Goal: Transaction & Acquisition: Purchase product/service

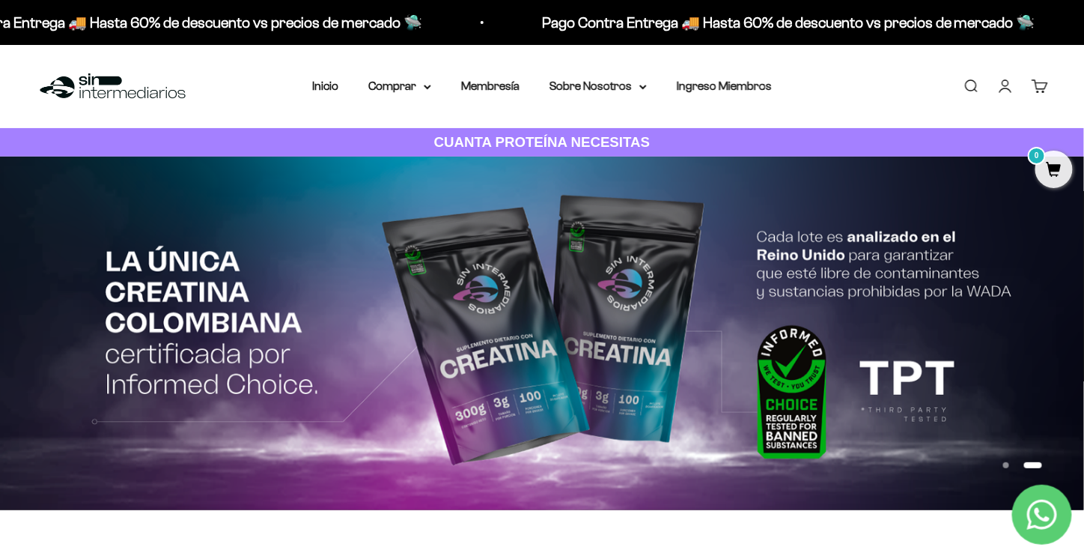
scroll to position [1, 0]
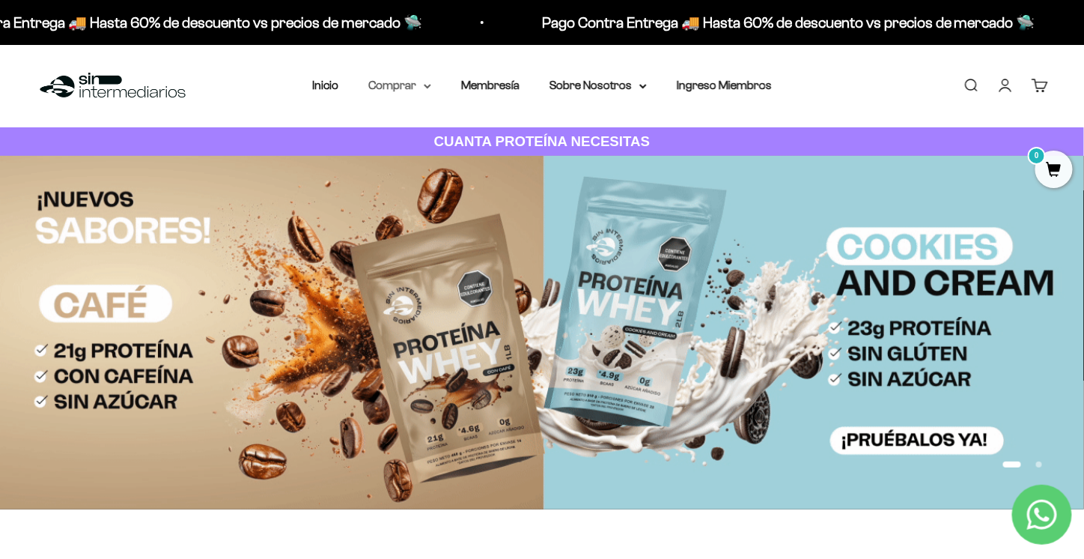
click at [424, 89] on summary "Comprar" at bounding box center [399, 85] width 63 height 19
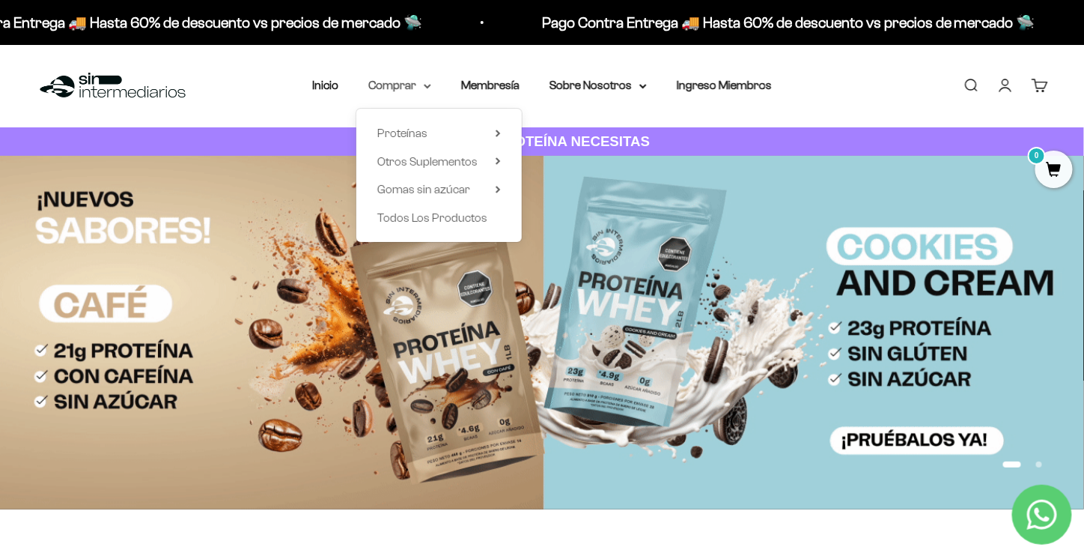
click at [424, 89] on summary "Comprar" at bounding box center [399, 85] width 63 height 19
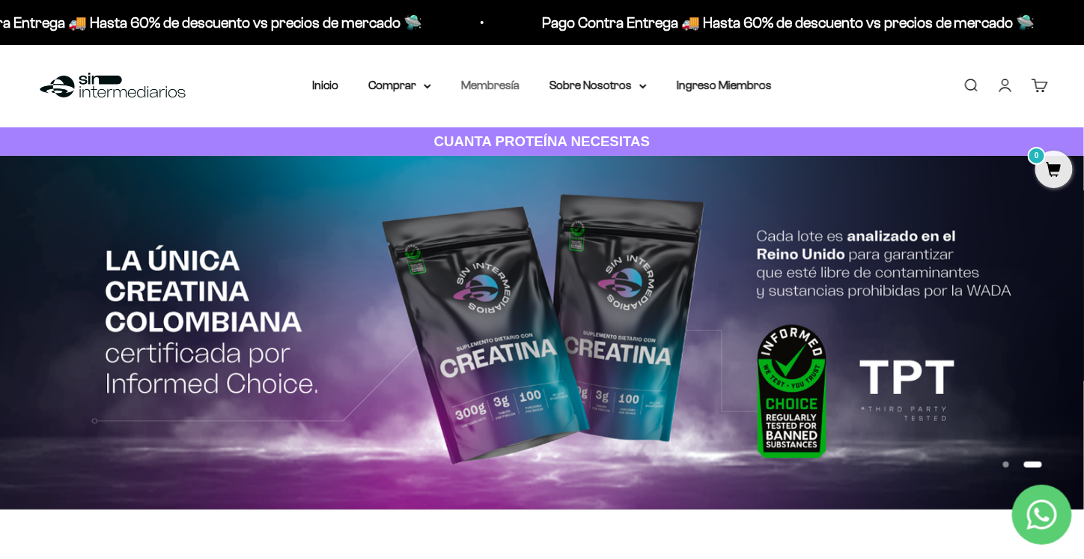
click at [512, 85] on link "Membresía" at bounding box center [490, 85] width 58 height 13
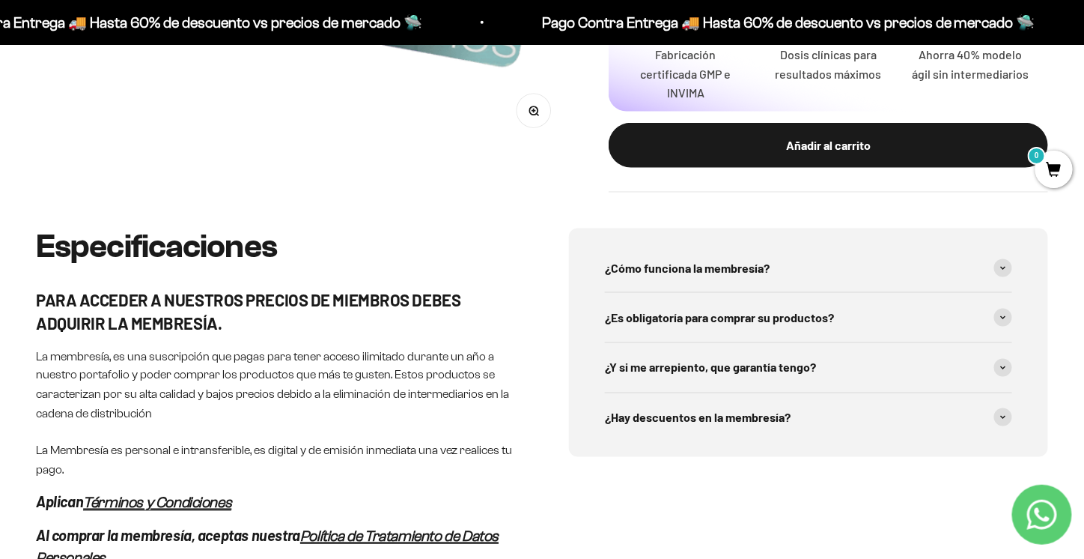
scroll to position [584, 0]
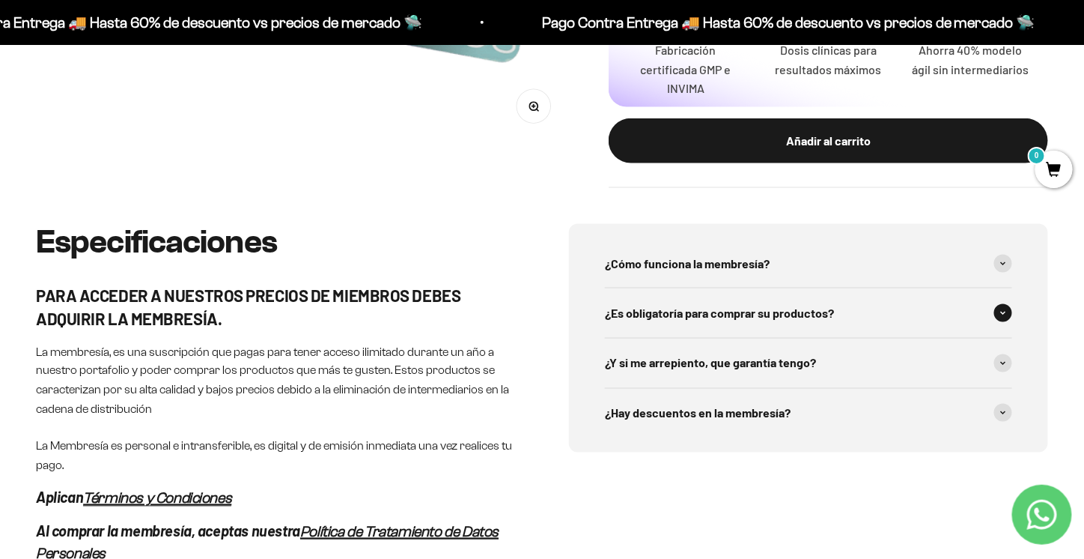
click at [1007, 313] on span at bounding box center [1003, 313] width 18 height 18
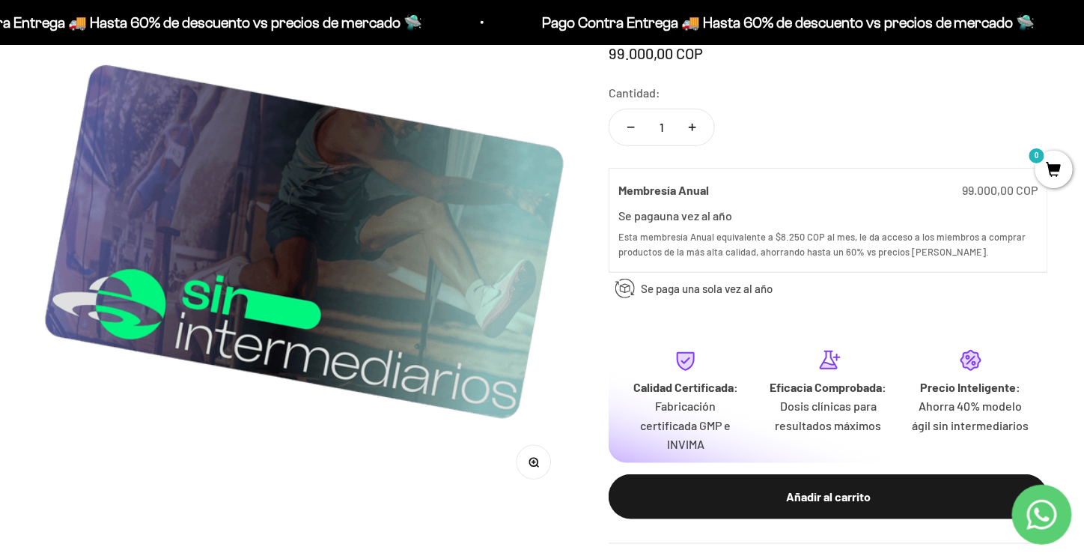
scroll to position [0, 0]
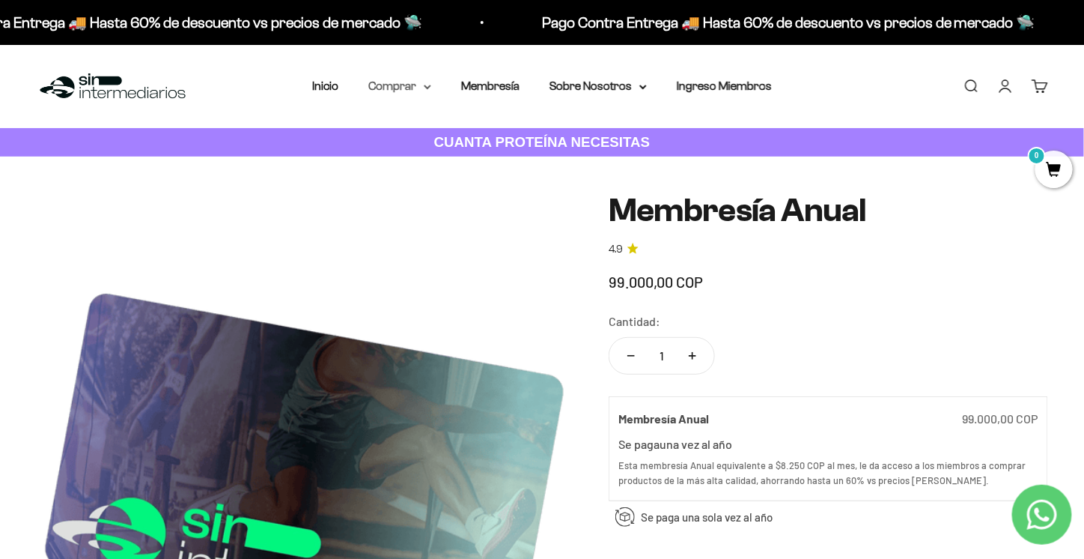
click at [400, 88] on summary "Comprar" at bounding box center [399, 85] width 63 height 19
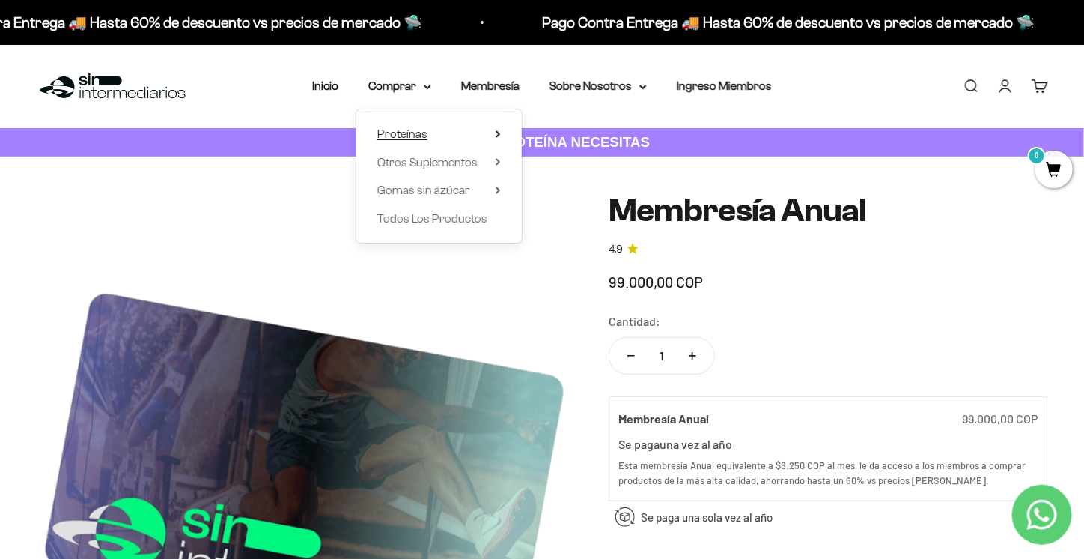
click at [405, 132] on span "Proteínas" at bounding box center [402, 133] width 50 height 13
click at [571, 131] on span "Ver Todos" at bounding box center [569, 133] width 52 height 13
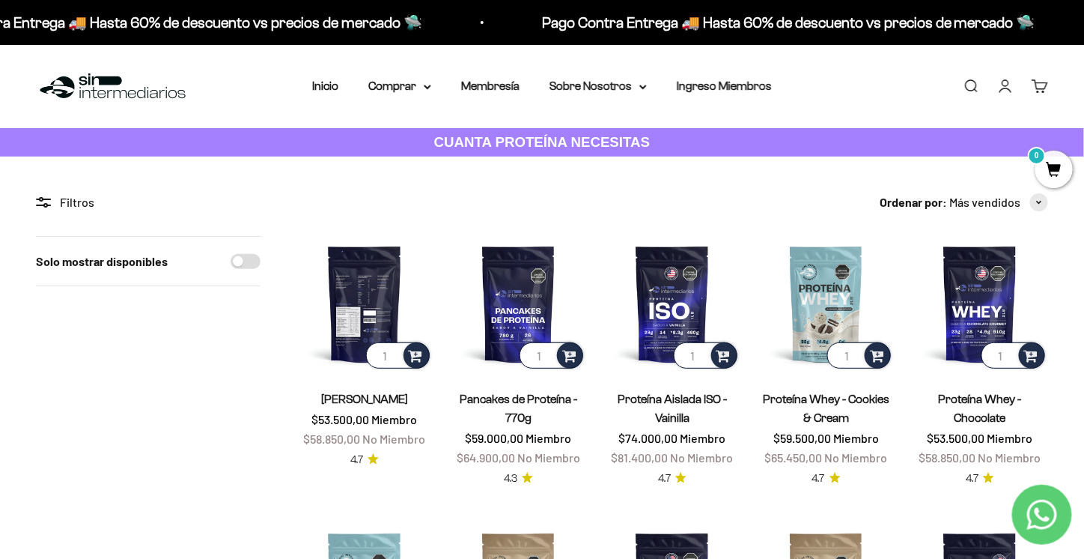
click at [368, 324] on img at bounding box center [365, 304] width 136 height 136
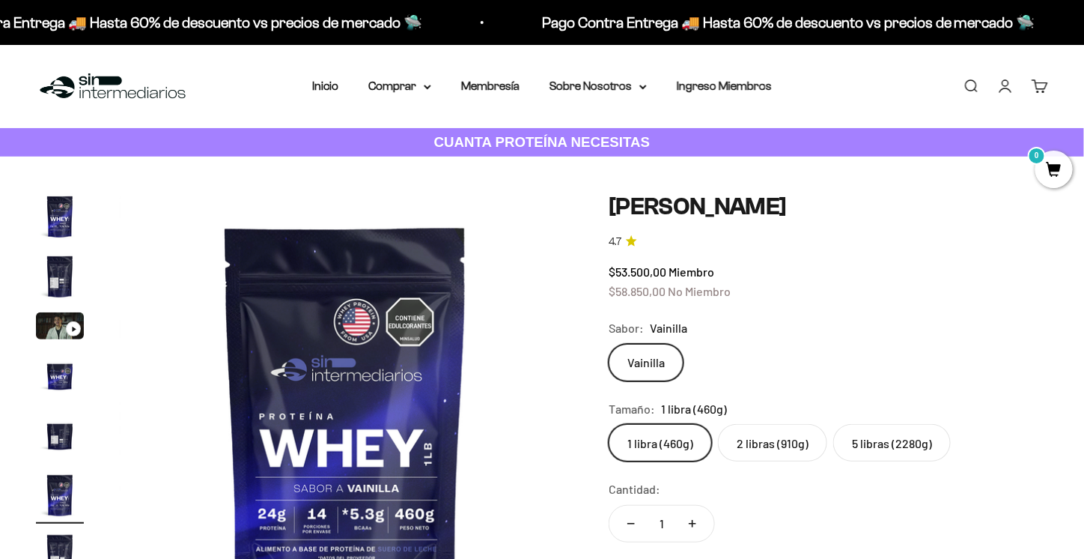
scroll to position [0, 2356]
click at [784, 443] on label "2 libras (910g)" at bounding box center [772, 442] width 109 height 37
click at [609, 424] on input "2 libras (910g)" at bounding box center [608, 423] width 1 height 1
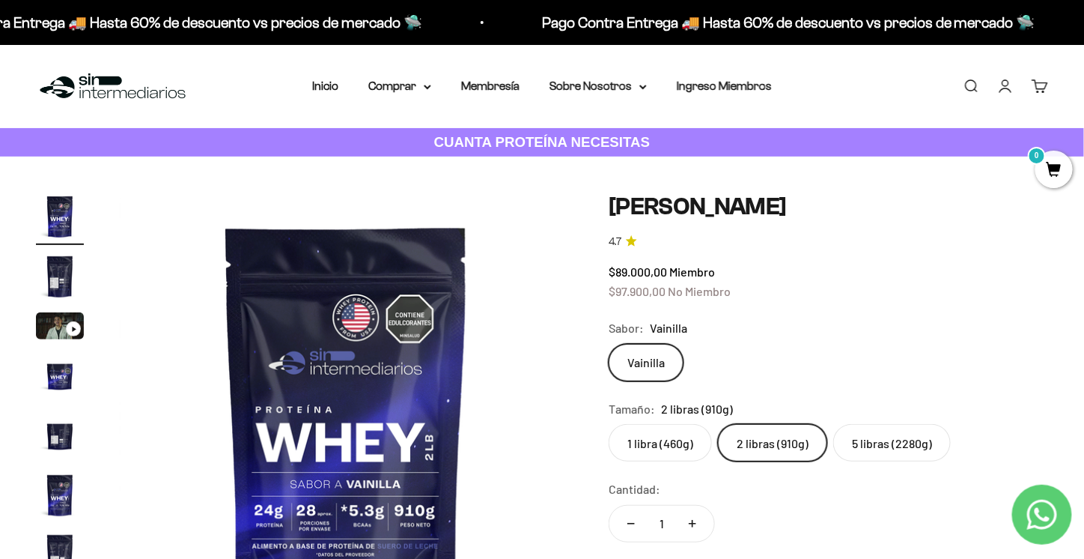
click at [784, 443] on label "2 libras (910g)" at bounding box center [772, 442] width 109 height 37
click at [609, 424] on input "2 libras (910g)" at bounding box center [608, 423] width 1 height 1
click at [872, 449] on label "5 libras (2280g)" at bounding box center [892, 442] width 118 height 37
click at [609, 424] on input "5 libras (2280g)" at bounding box center [608, 423] width 1 height 1
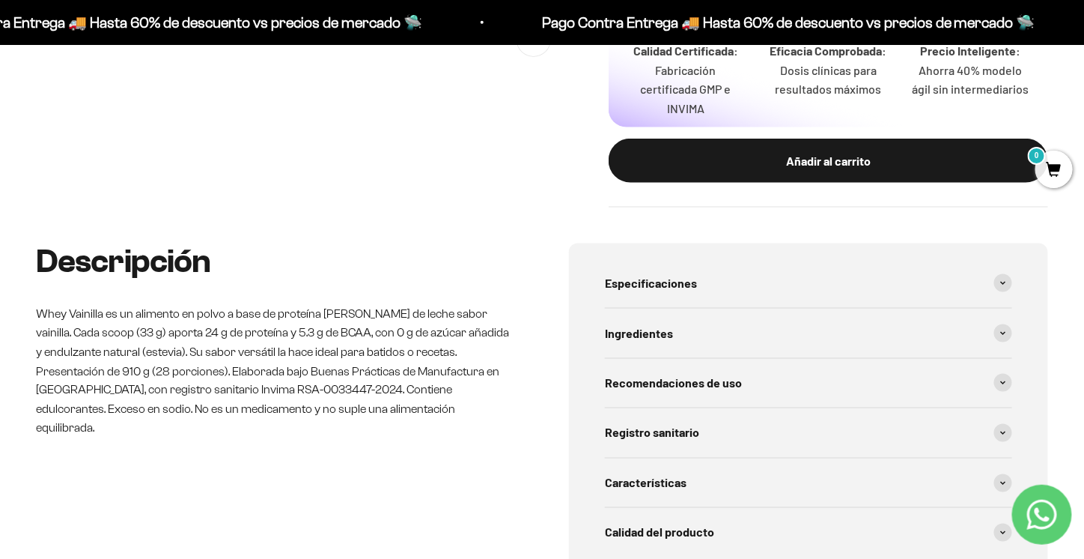
scroll to position [584, 0]
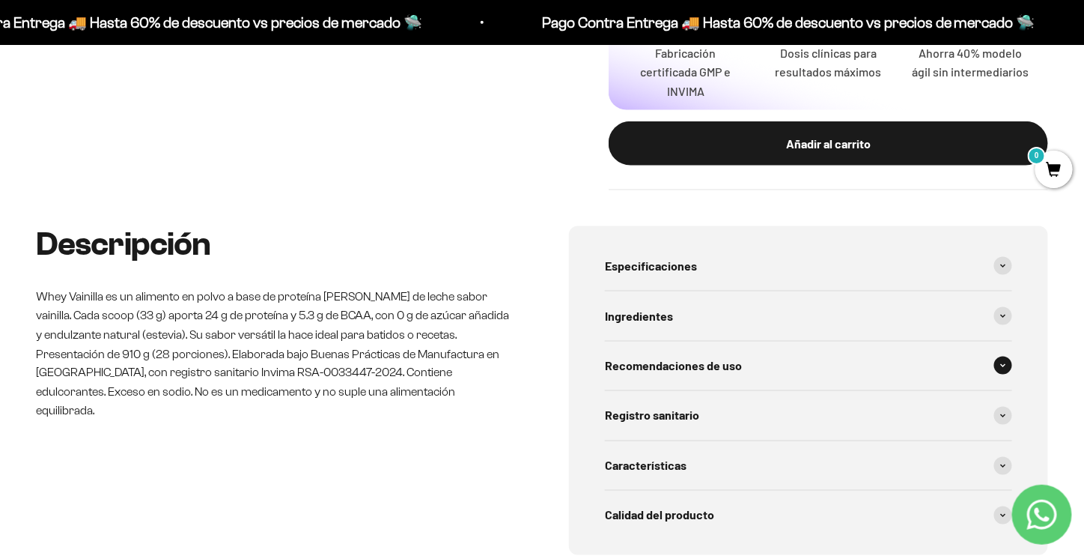
click at [1001, 363] on icon at bounding box center [1003, 365] width 6 height 4
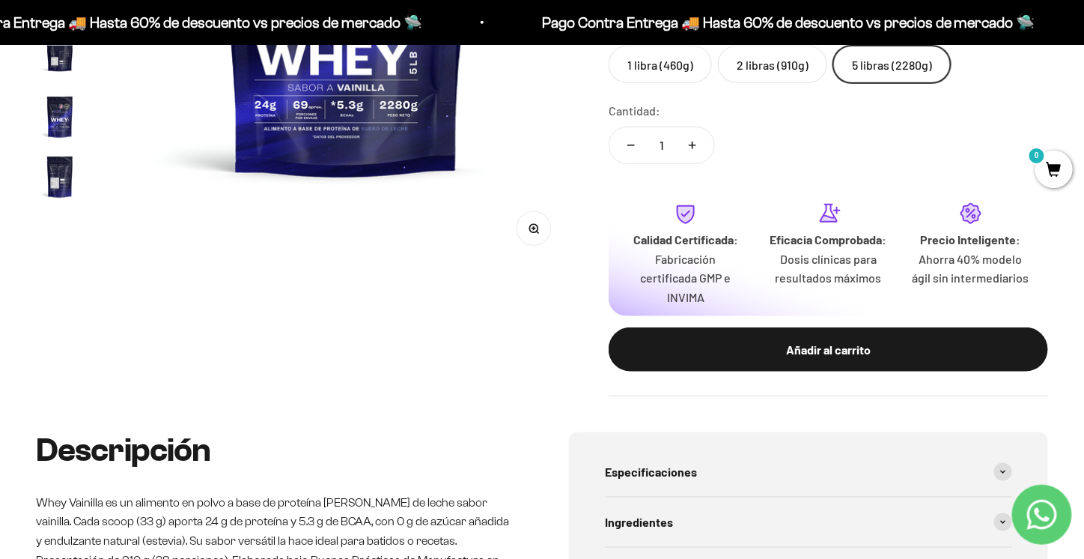
scroll to position [377, 0]
